Goal: Information Seeking & Learning: Learn about a topic

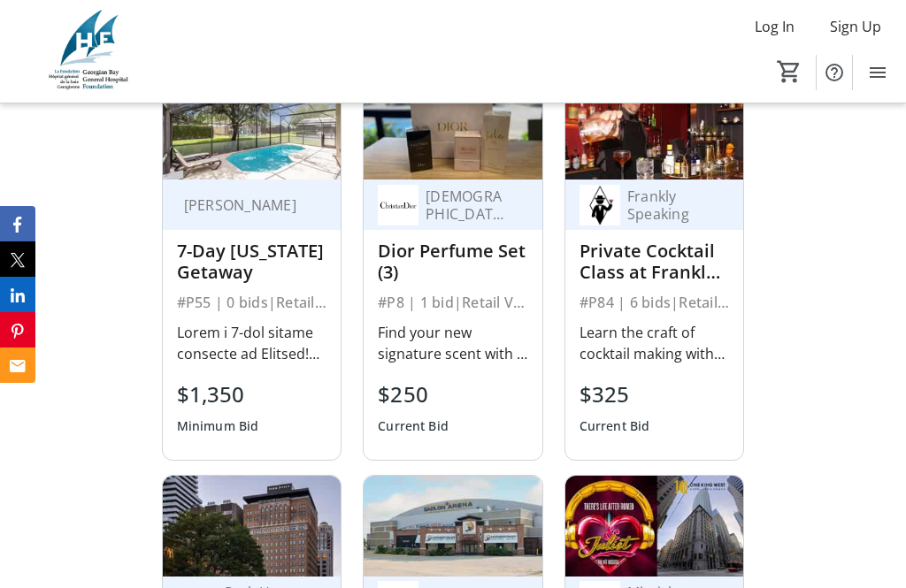
scroll to position [1745, 0]
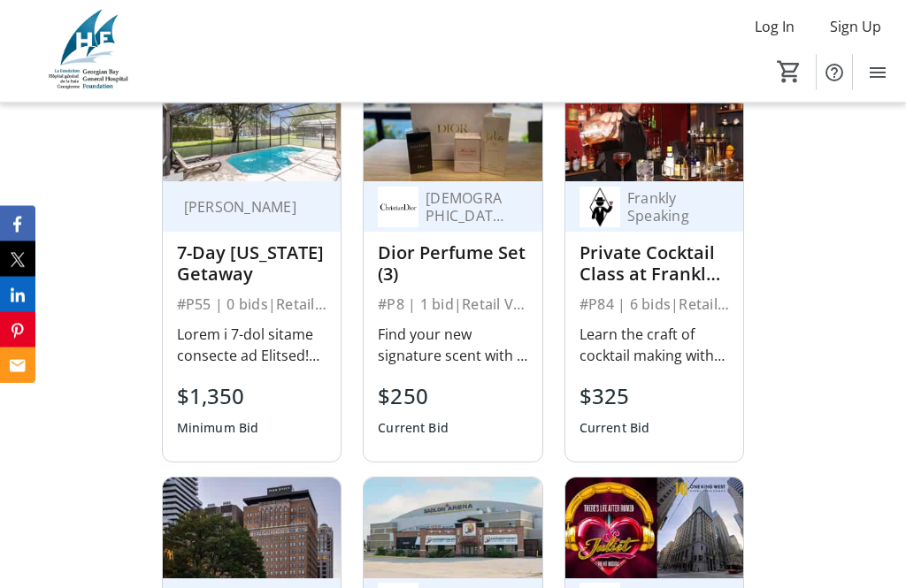
click at [243, 286] on div "7-Day [US_STATE] Getaway" at bounding box center [252, 264] width 150 height 42
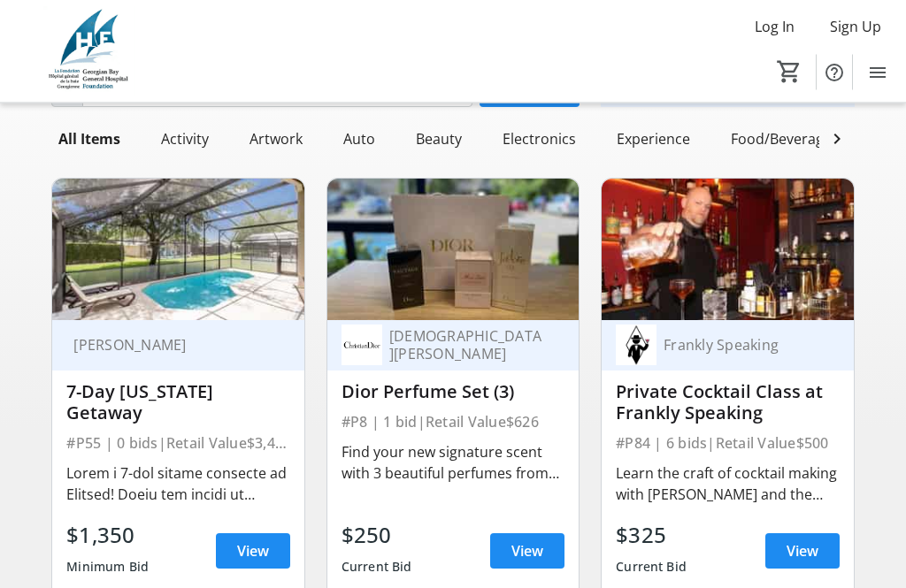
scroll to position [157, 0]
click at [264, 547] on span "View" at bounding box center [253, 550] width 32 height 21
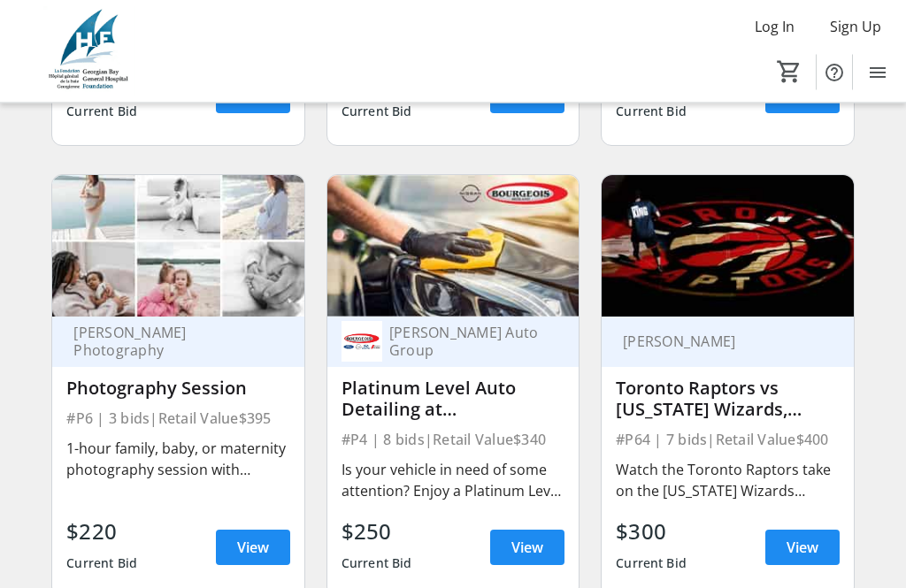
scroll to position [1517, 0]
click at [808, 554] on span "View" at bounding box center [802, 547] width 32 height 21
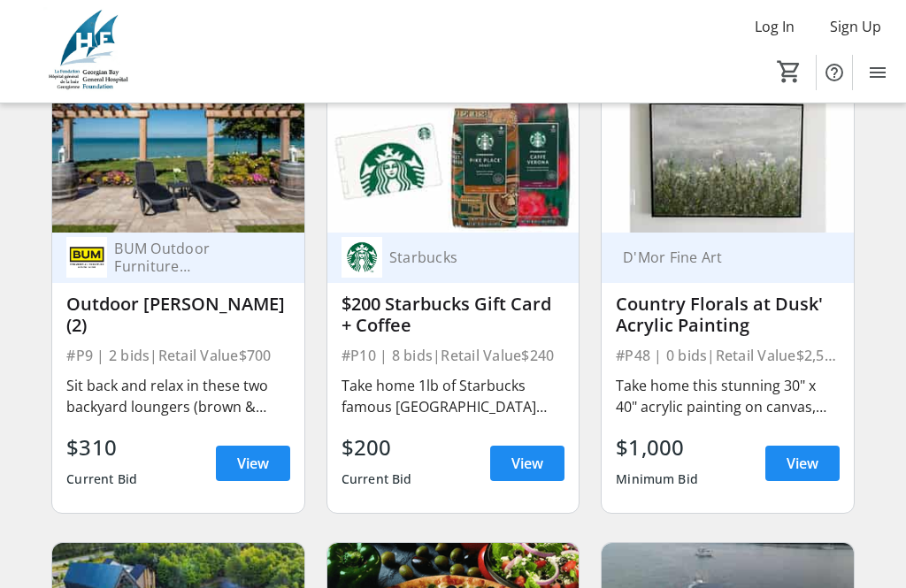
scroll to position [2054, 0]
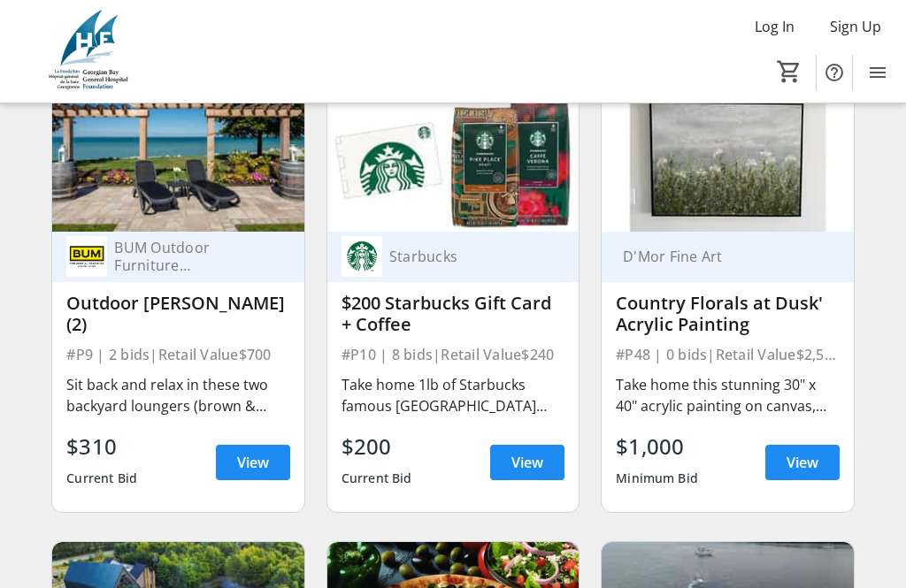
click at [264, 465] on span "View" at bounding box center [253, 462] width 32 height 21
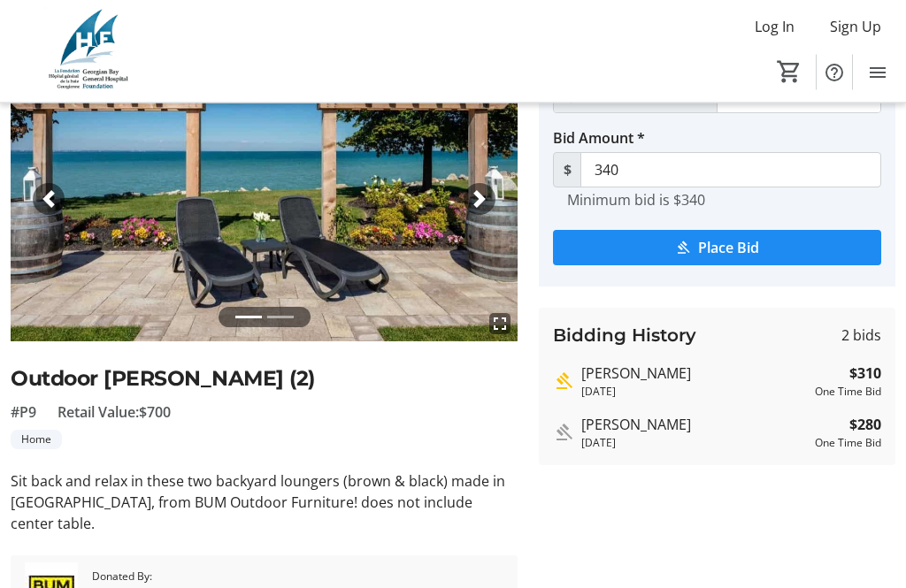
scroll to position [111, 0]
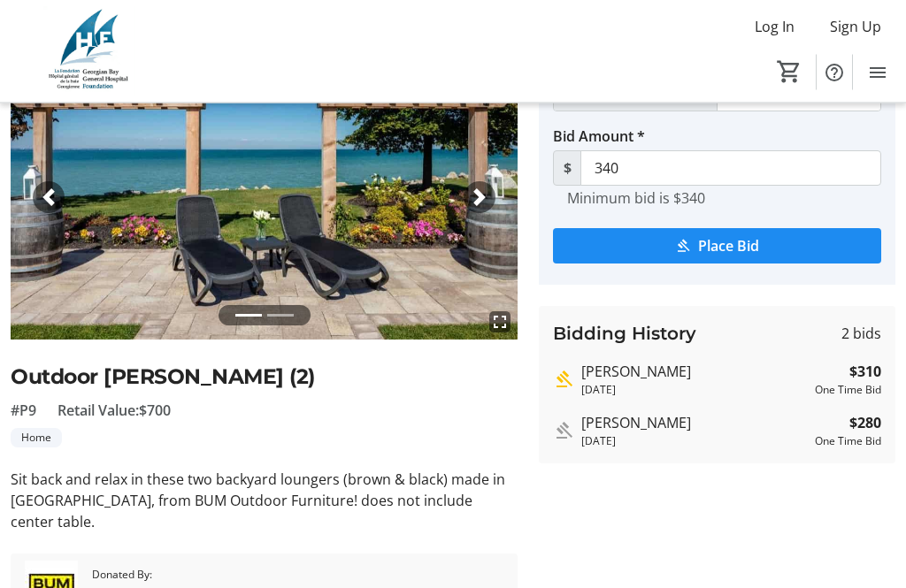
click at [503, 302] on img at bounding box center [264, 198] width 507 height 285
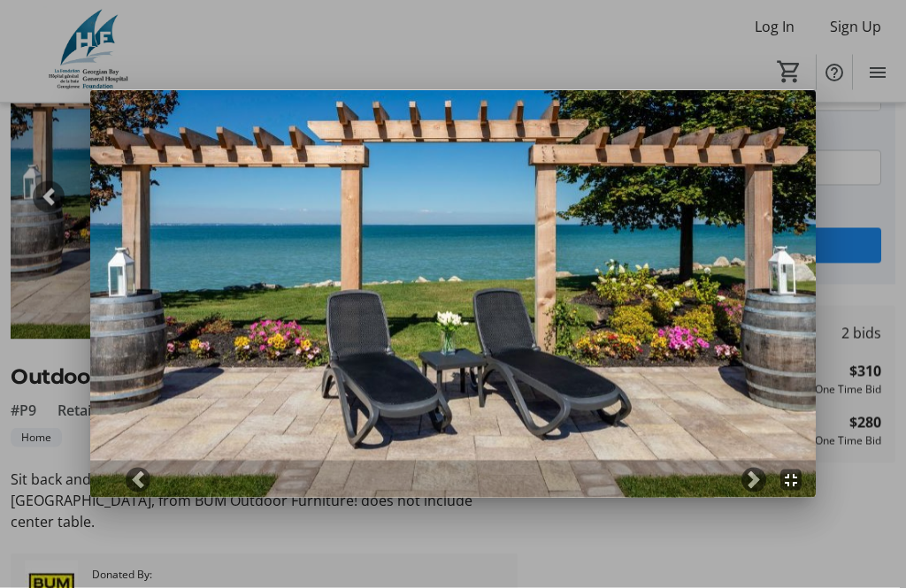
scroll to position [0, 0]
click at [761, 479] on span at bounding box center [754, 480] width 18 height 18
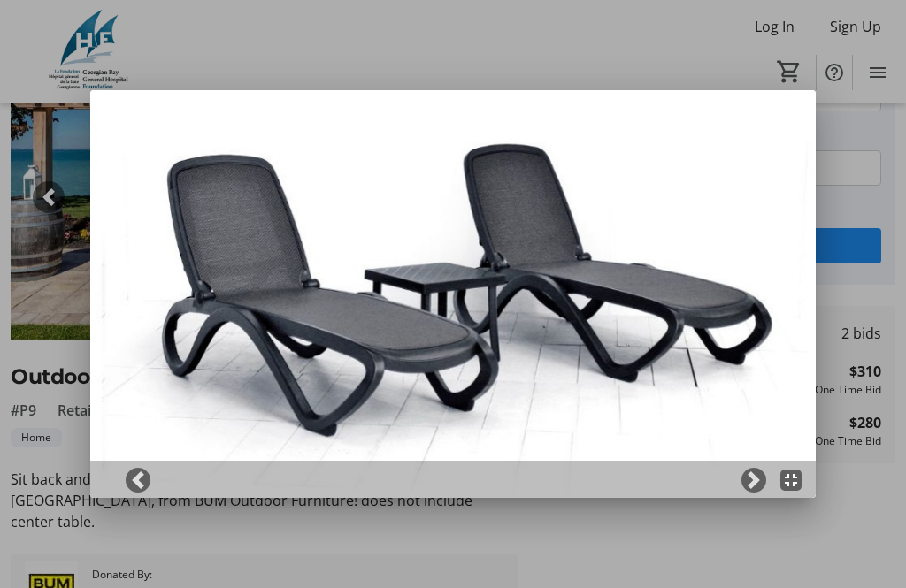
click at [757, 472] on span at bounding box center [754, 480] width 18 height 18
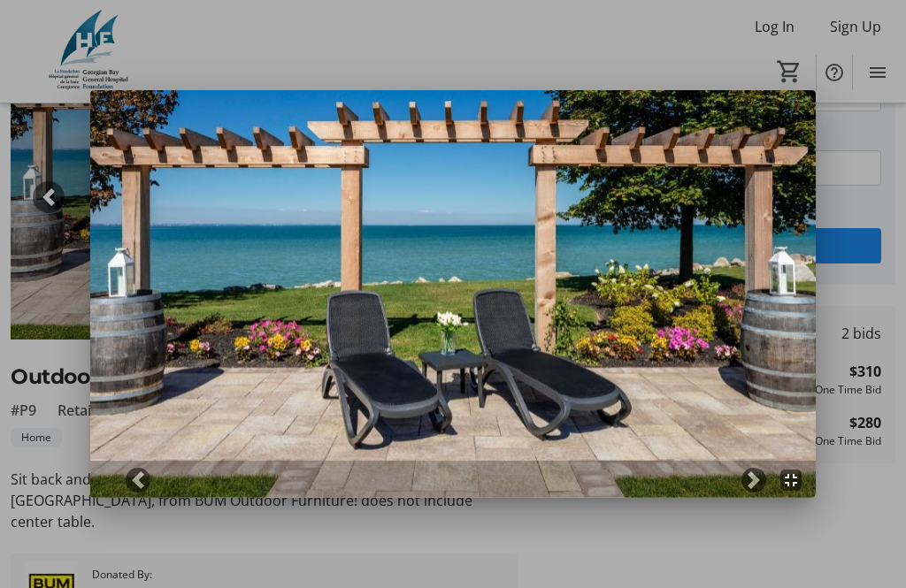
click at [763, 480] on link "Next" at bounding box center [753, 480] width 25 height 25
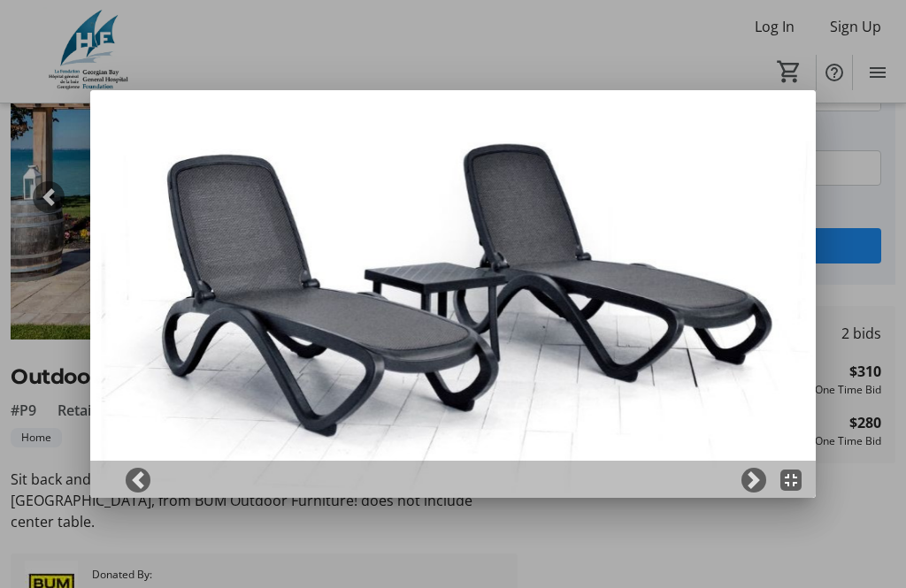
click at [800, 471] on mat-icon "fullscreen_exit" at bounding box center [790, 480] width 21 height 21
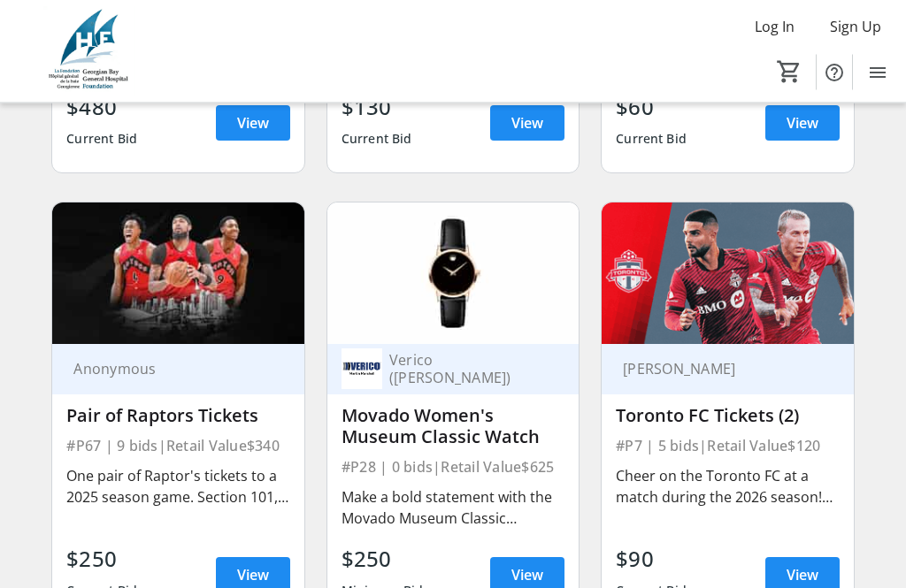
scroll to position [4654, 0]
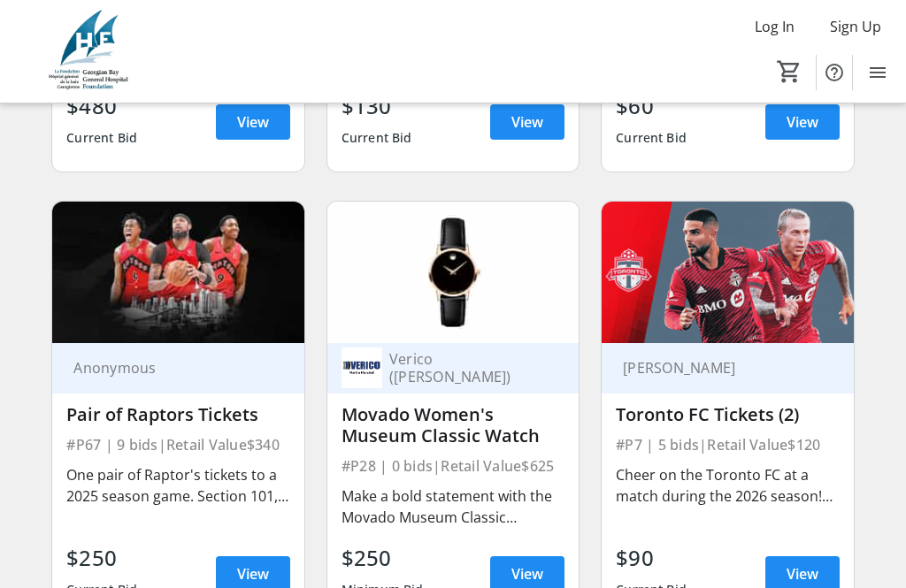
click at [256, 571] on span "View" at bounding box center [253, 573] width 32 height 21
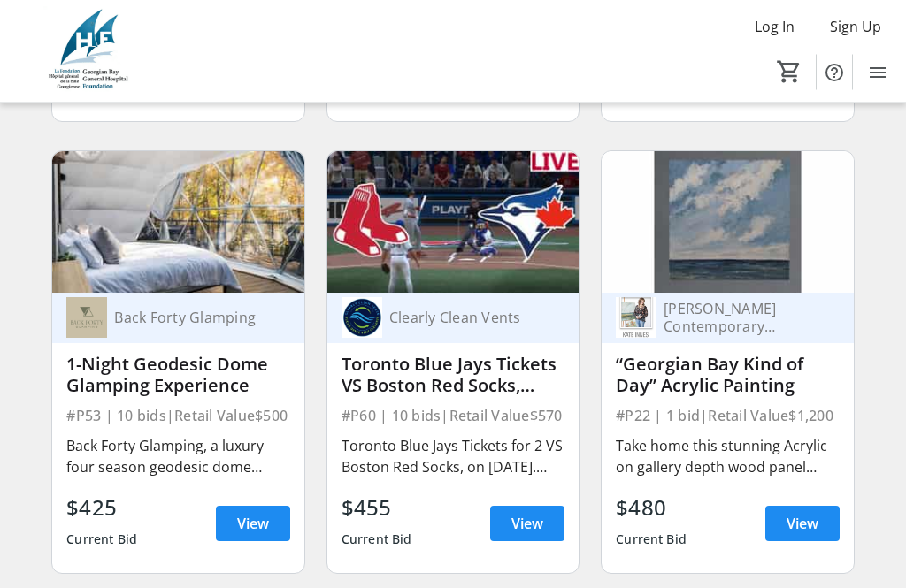
scroll to position [6964, 0]
click at [535, 526] on span "View" at bounding box center [527, 523] width 32 height 21
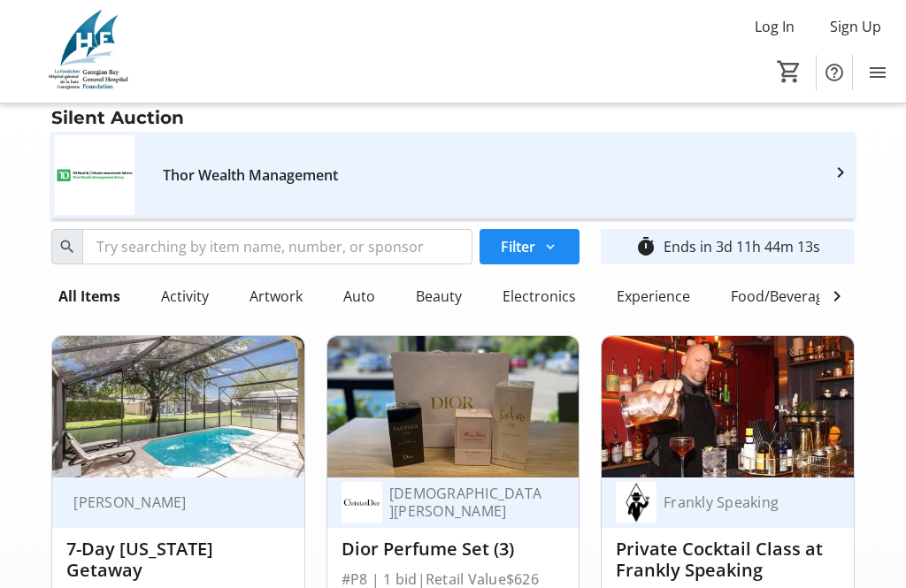
scroll to position [6964, 0]
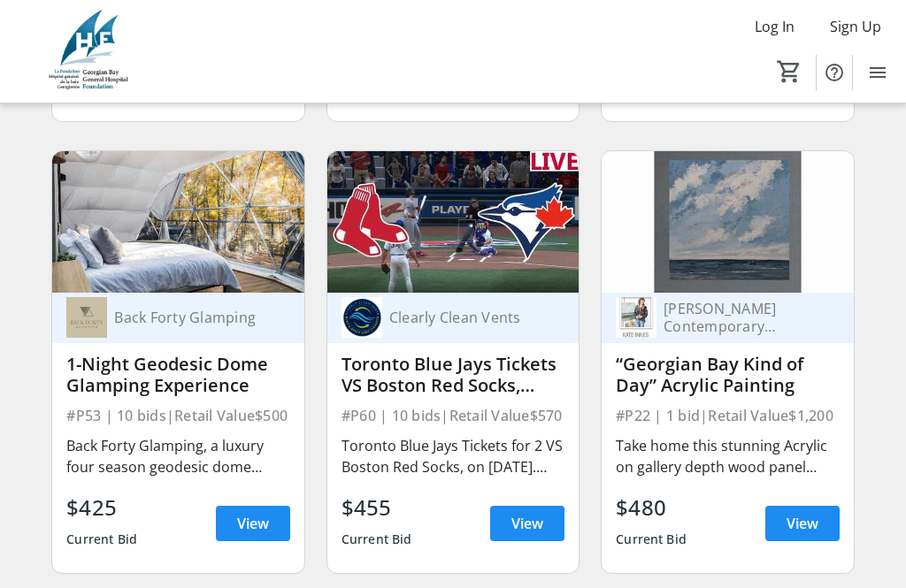
click at [809, 522] on span "View" at bounding box center [802, 523] width 32 height 21
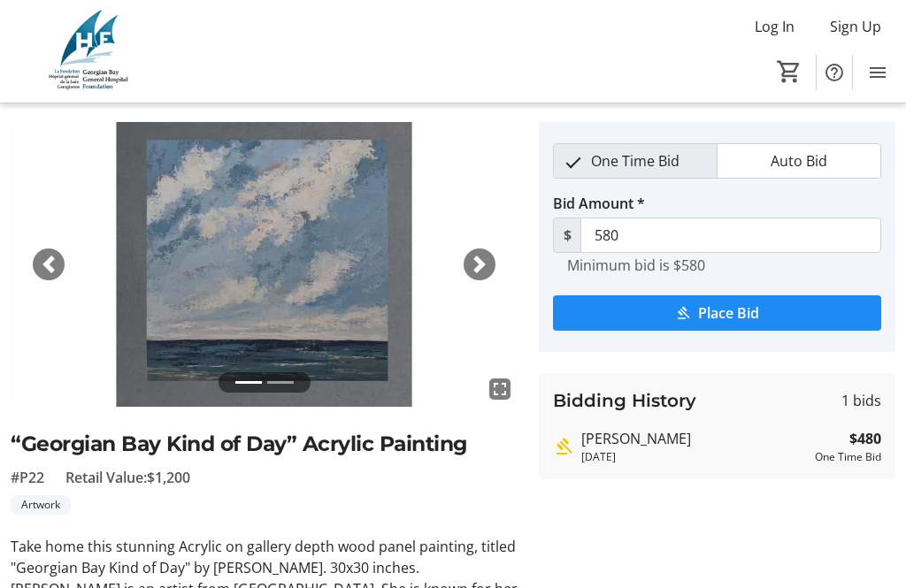
scroll to position [42, 0]
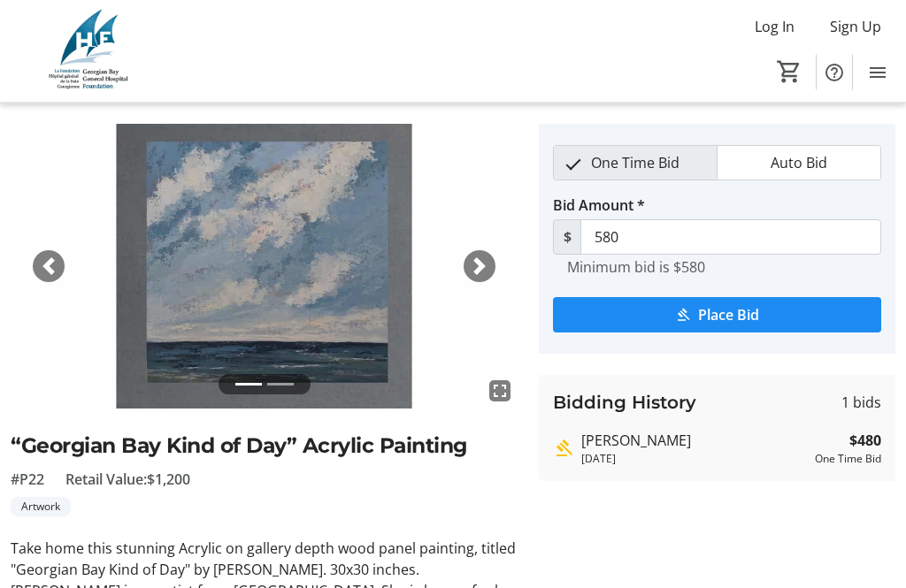
click at [503, 400] on mat-icon "fullscreen" at bounding box center [499, 391] width 21 height 21
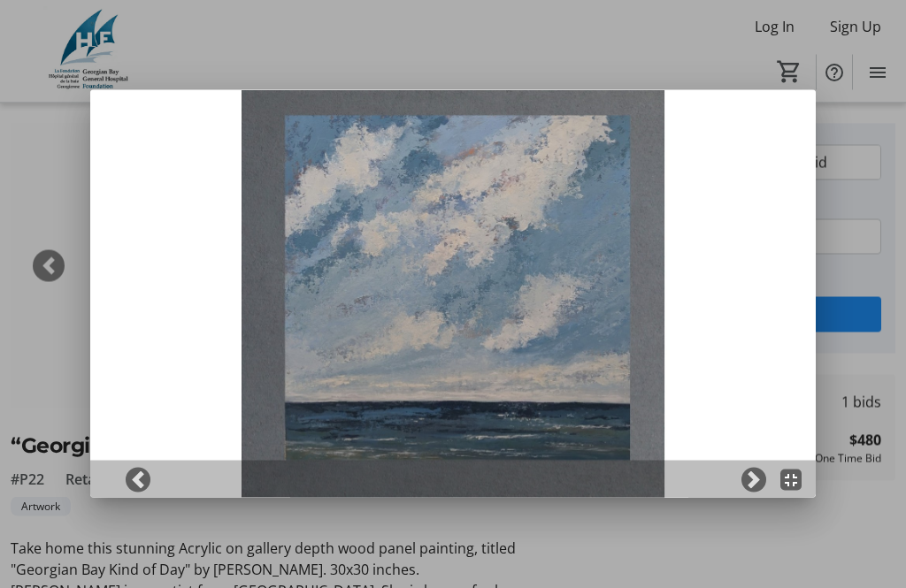
scroll to position [0, 0]
click at [762, 483] on link "Next" at bounding box center [753, 480] width 25 height 25
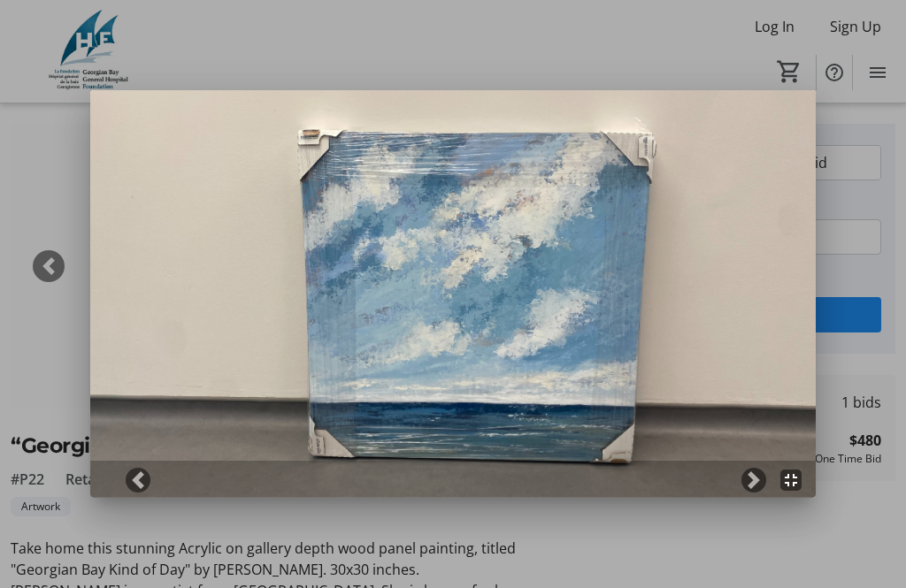
click at [761, 483] on span at bounding box center [754, 480] width 18 height 18
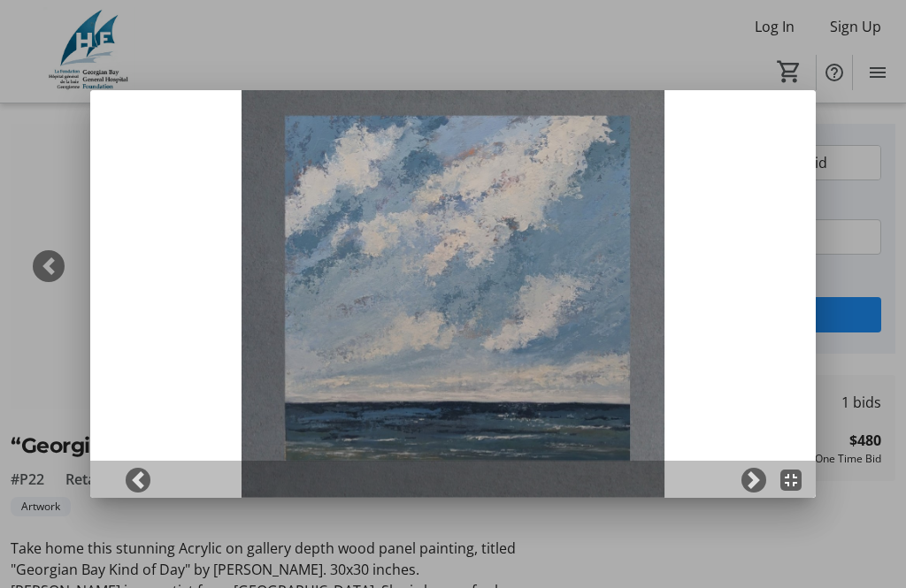
click at [795, 482] on mat-icon "fullscreen_exit" at bounding box center [790, 480] width 21 height 21
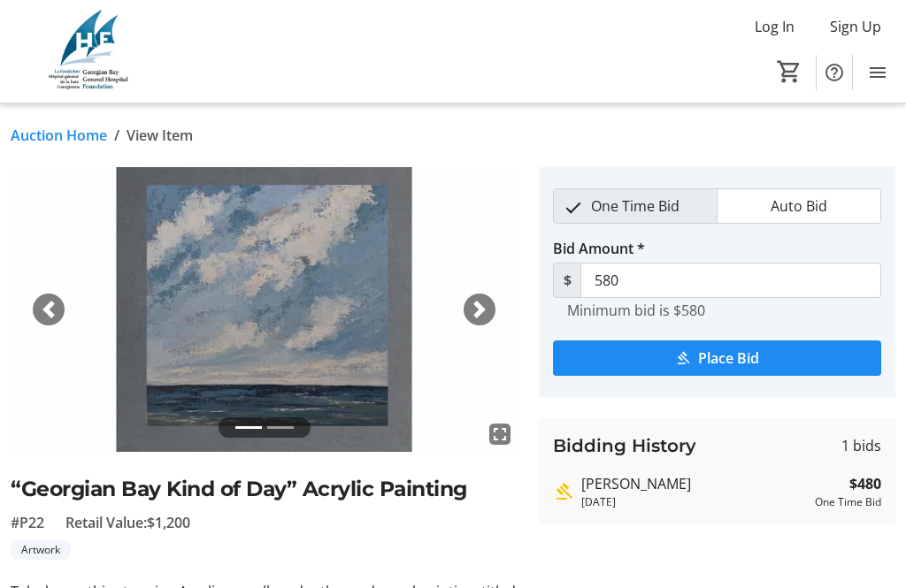
scroll to position [43, 0]
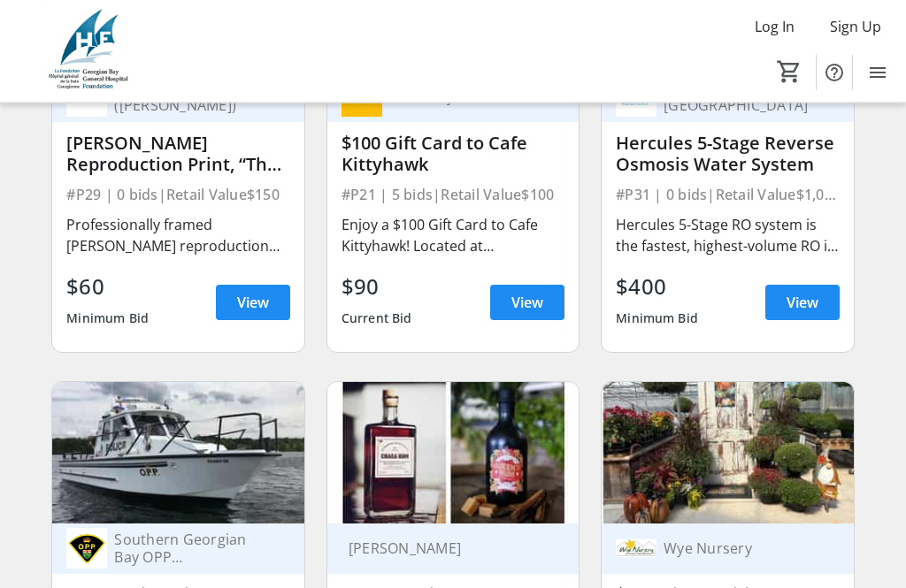
scroll to position [10345, 0]
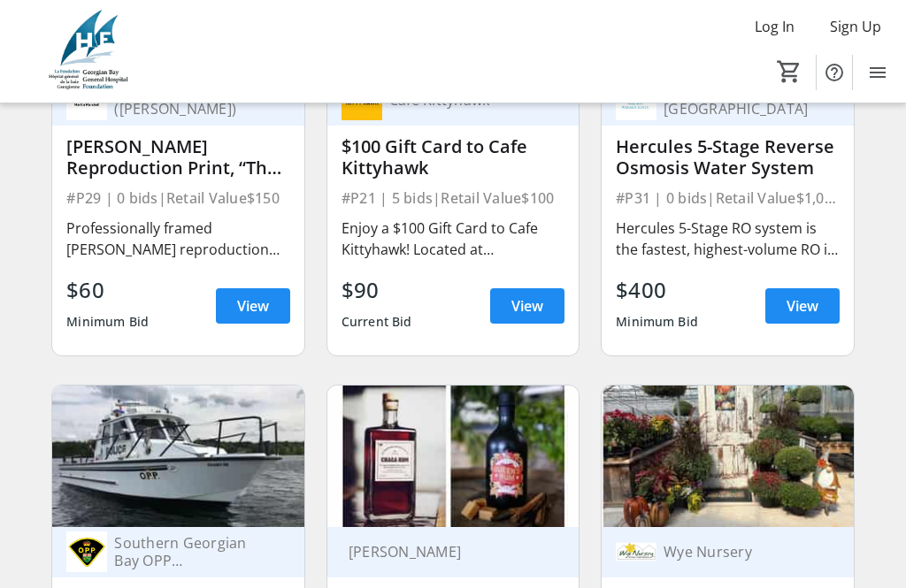
click at [533, 309] on span "View" at bounding box center [527, 305] width 32 height 21
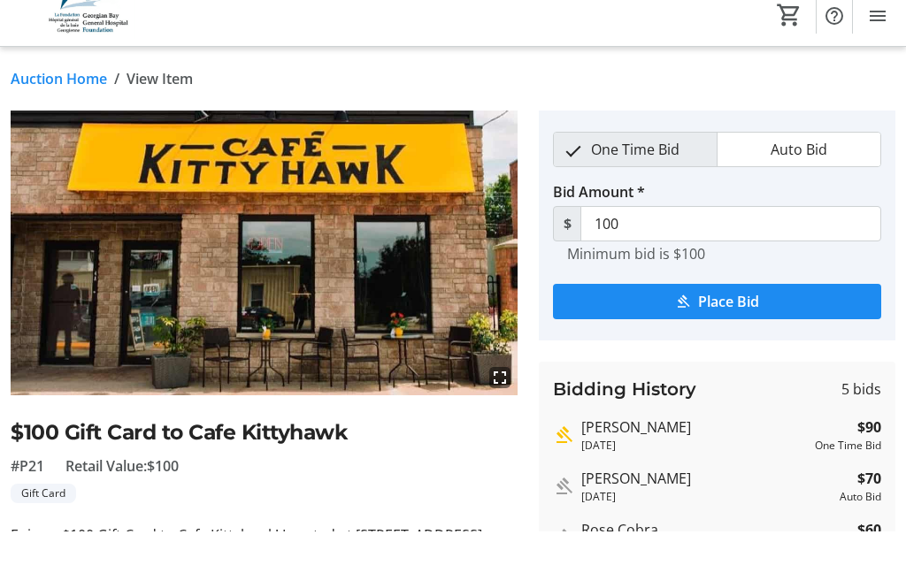
scroll to position [57, 0]
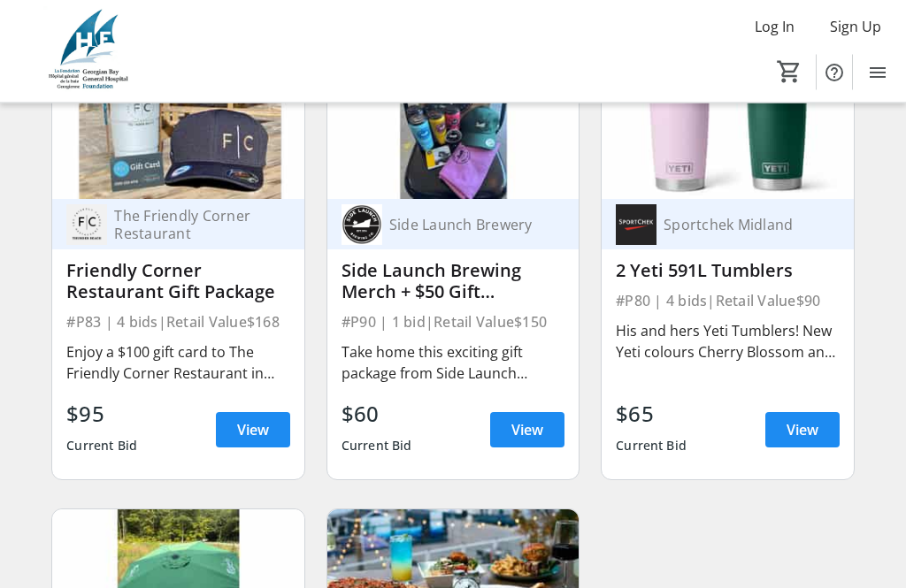
scroll to position [14740, 0]
click at [800, 425] on span "View" at bounding box center [802, 429] width 32 height 21
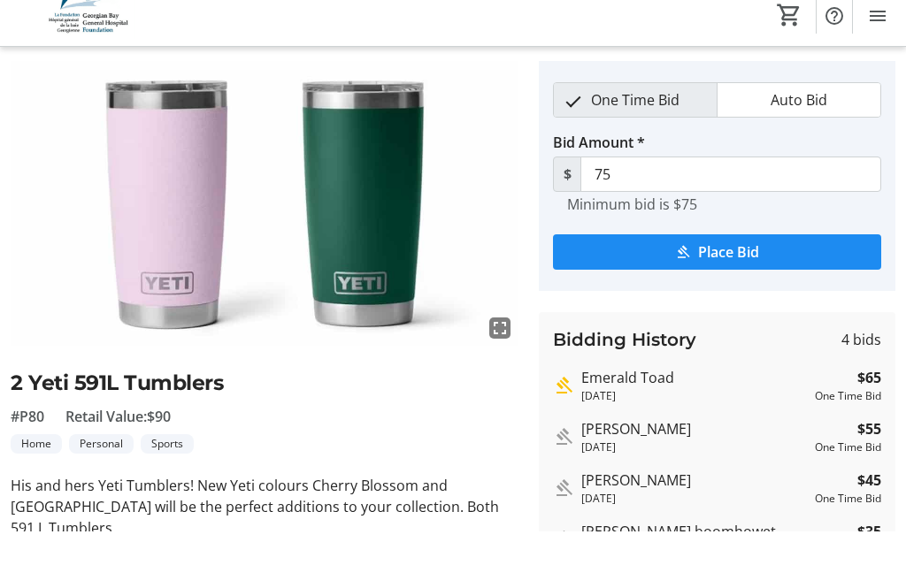
scroll to position [106, 0]
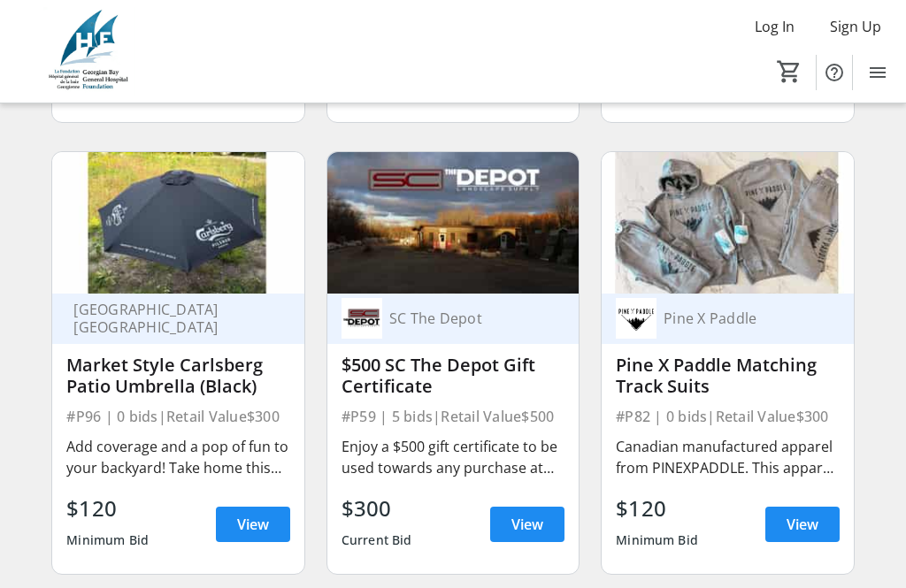
scroll to position [11481, 0]
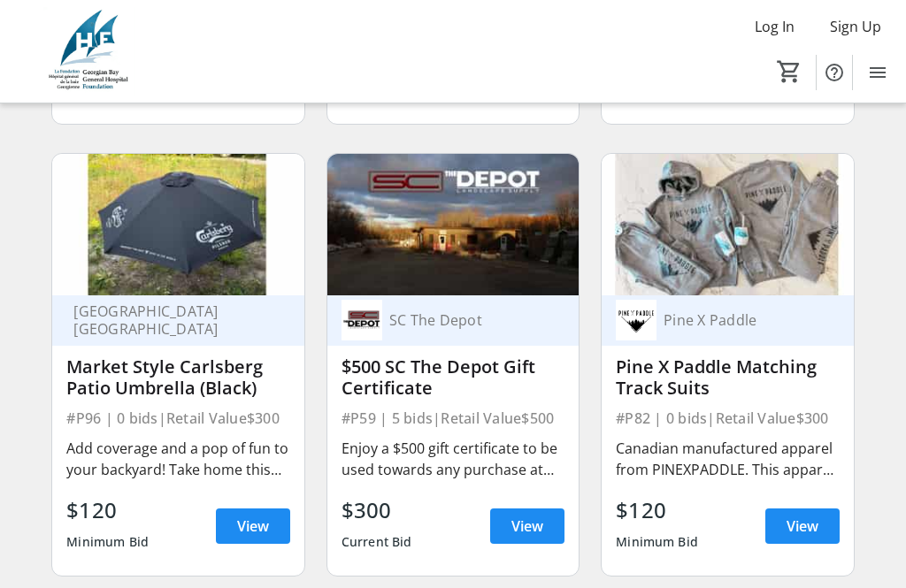
click at [254, 536] on span "View" at bounding box center [253, 526] width 32 height 21
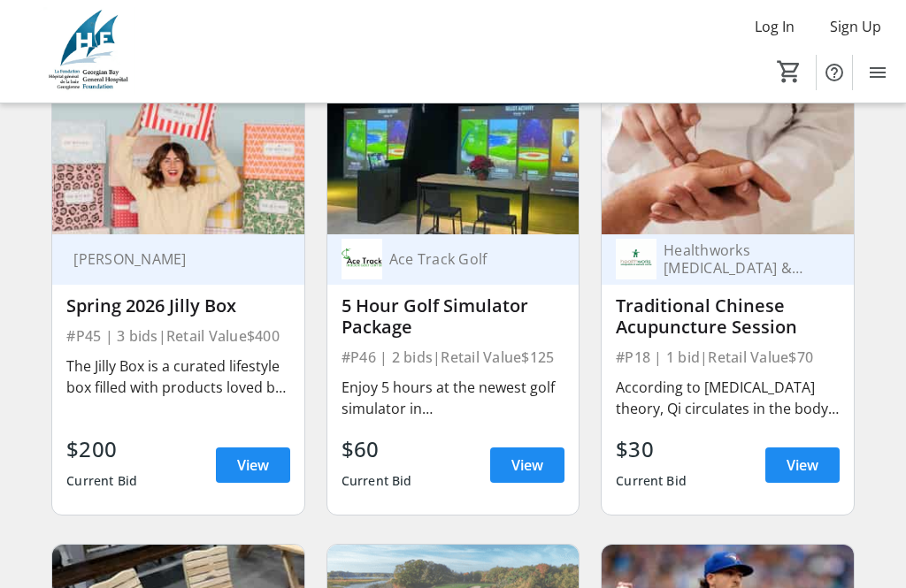
scroll to position [8829, 0]
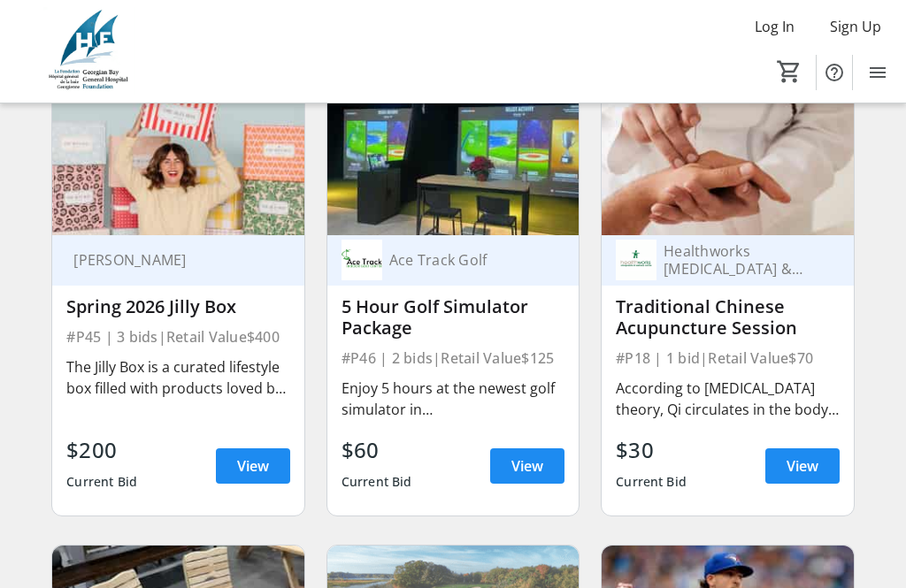
click at [265, 468] on span "View" at bounding box center [253, 465] width 32 height 21
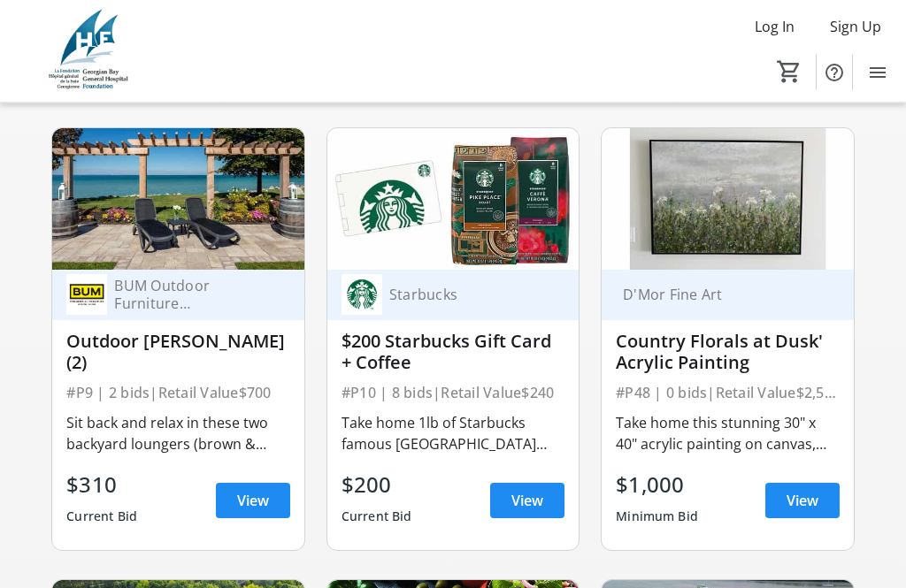
scroll to position [2016, 0]
click at [202, 406] on div "BUM Outdoor Furniture [GEOGRAPHIC_DATA] Outdoor Patio Loungers (2) #P9 | 2 bids…" at bounding box center [177, 410] width 251 height 280
click at [262, 490] on span "View" at bounding box center [253, 500] width 32 height 21
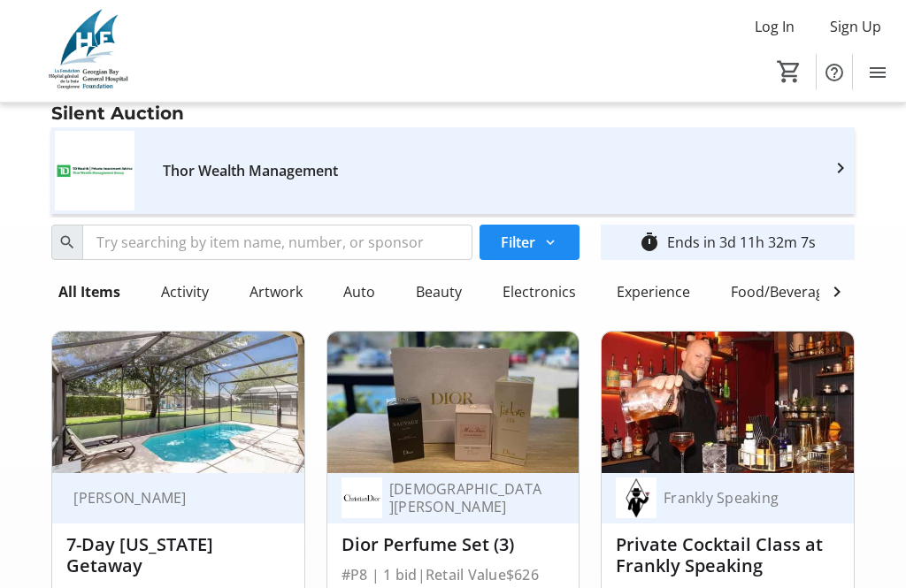
scroll to position [4, 0]
click at [723, 501] on div "Frankly Speaking" at bounding box center [736, 498] width 161 height 18
click at [700, 505] on div "Frankly Speaking" at bounding box center [736, 498] width 161 height 18
click at [698, 155] on link "Thor Wealth Management" at bounding box center [452, 171] width 823 height 80
